Goal: Find contact information: Obtain details needed to contact an individual or organization

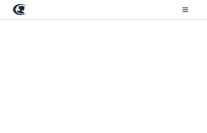
type input "**********"
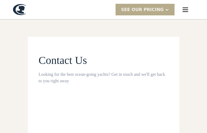
type input "********"
type input "**********"
